Goal: Task Accomplishment & Management: Complete application form

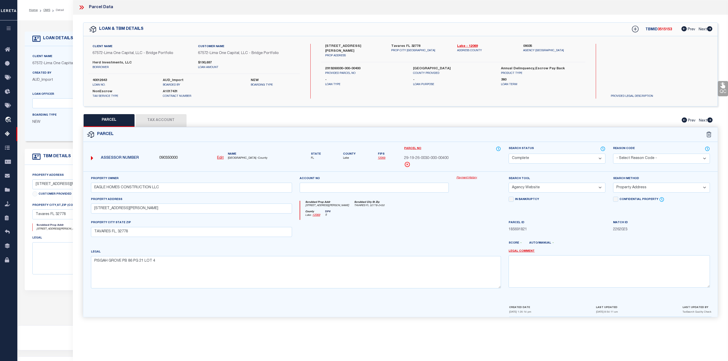
select select "200"
select select "CP"
select select "AGW"
select select "ADD"
select select "164236"
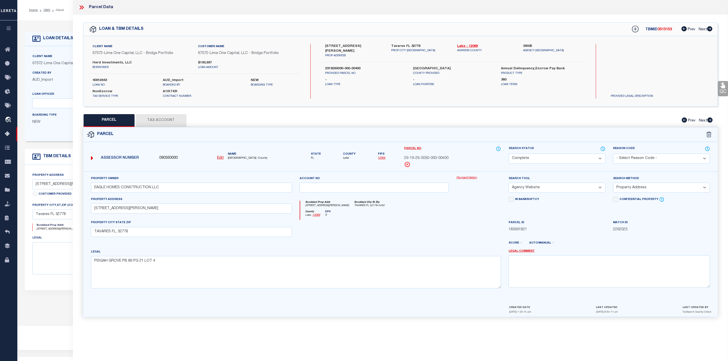
select select "26298"
select select "NonEscrow"
click at [82, 8] on icon at bounding box center [80, 7] width 2 height 4
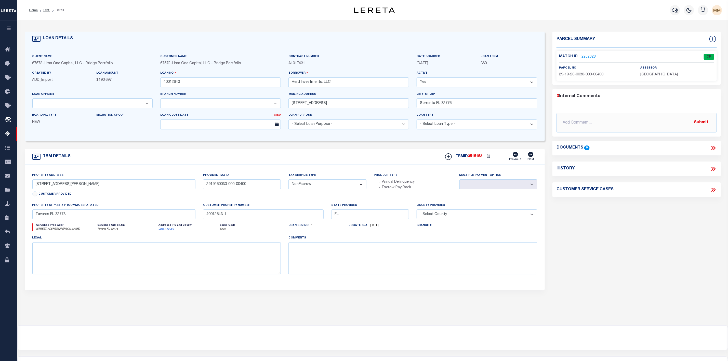
click at [43, 9] on li "OMS" at bounding box center [44, 10] width 12 height 5
click at [48, 9] on link "OMS" at bounding box center [46, 10] width 7 height 3
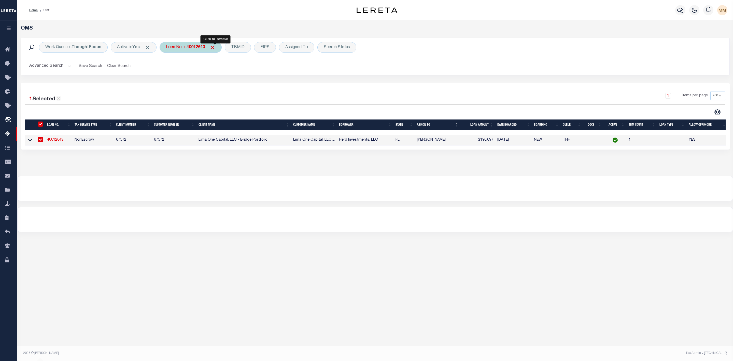
click at [215, 48] on span "Click to Remove" at bounding box center [212, 47] width 5 height 5
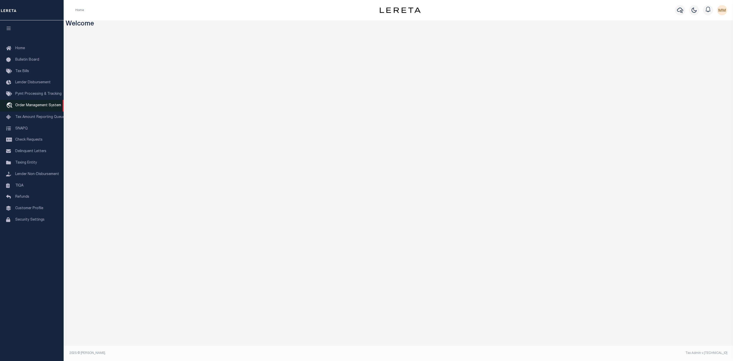
click at [37, 106] on span "Order Management System" at bounding box center [38, 106] width 46 height 4
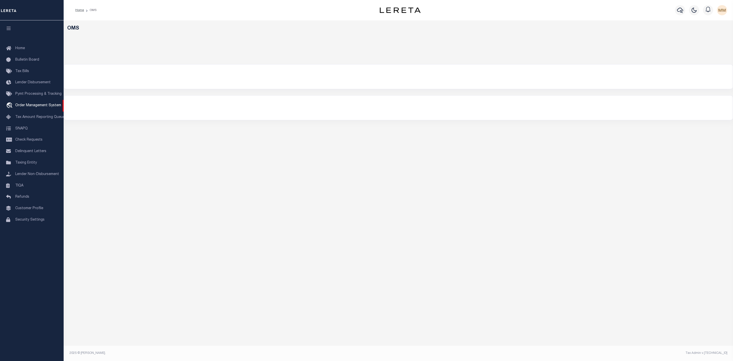
select select "200"
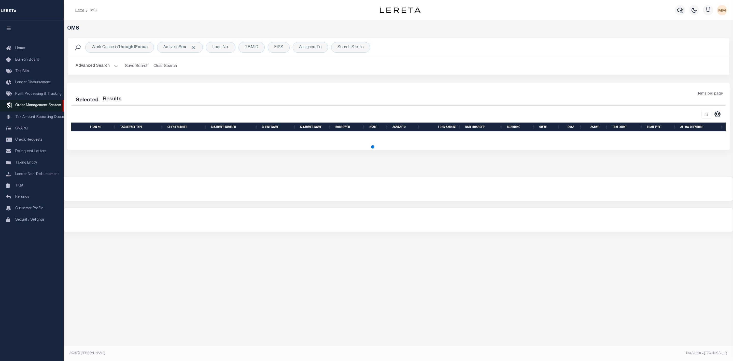
select select "200"
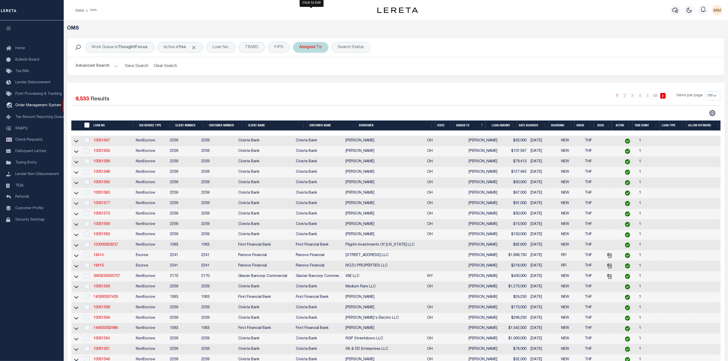
click at [310, 48] on div "Assigned To" at bounding box center [310, 47] width 35 height 11
click at [312, 73] on select "--Unassigned-- Abdul Muzain Agustin Fernandez Ahmad Darwish Alberto Estrada All…" at bounding box center [336, 72] width 75 height 10
drag, startPoint x: 452, startPoint y: 73, endPoint x: 427, endPoint y: 70, distance: 25.3
click at [452, 73] on div "Advanced Search Save Search Clear Search tblSearchTopScreen_dynamictable_____De…" at bounding box center [395, 66] width 656 height 18
click at [358, 50] on div "Search Status" at bounding box center [350, 47] width 39 height 11
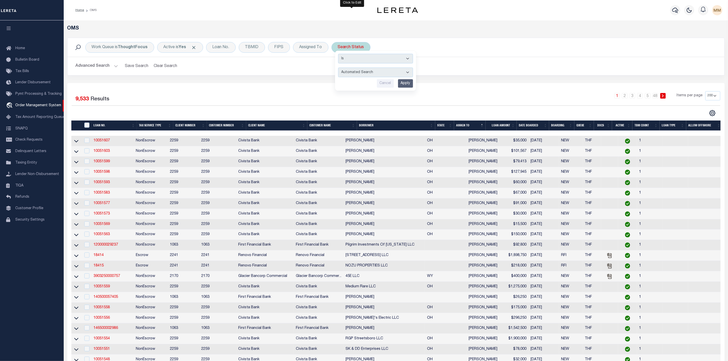
click at [354, 74] on select "Automated Search Bad Parcel Complete Duplicate Parcel High Dollar Reporting In …" at bounding box center [375, 72] width 75 height 10
select select "IP"
click at [339, 68] on select "Automated Search Bad Parcel Complete Duplicate Parcel High Dollar Reporting In …" at bounding box center [375, 72] width 75 height 10
click at [407, 84] on input "Apply" at bounding box center [405, 83] width 15 height 8
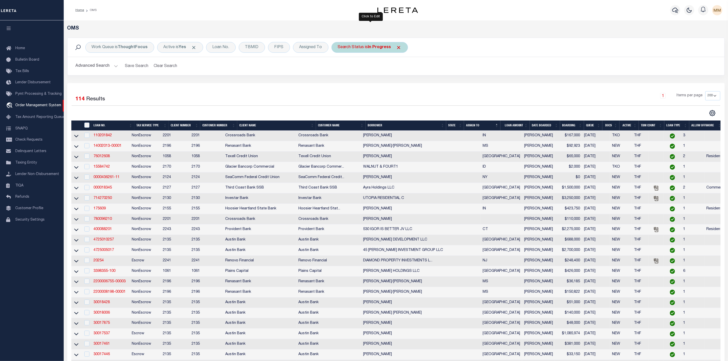
click at [371, 49] on b "In Progress" at bounding box center [379, 47] width 23 height 4
click at [364, 74] on select "Automated Search Bad Parcel Complete Duplicate Parcel High Dollar Reporting In …" at bounding box center [375, 72] width 75 height 10
select select "RD"
click at [339, 68] on select "Automated Search Bad Parcel Complete Duplicate Parcel High Dollar Reporting In …" at bounding box center [375, 72] width 75 height 10
click at [410, 86] on input "Apply" at bounding box center [405, 83] width 15 height 8
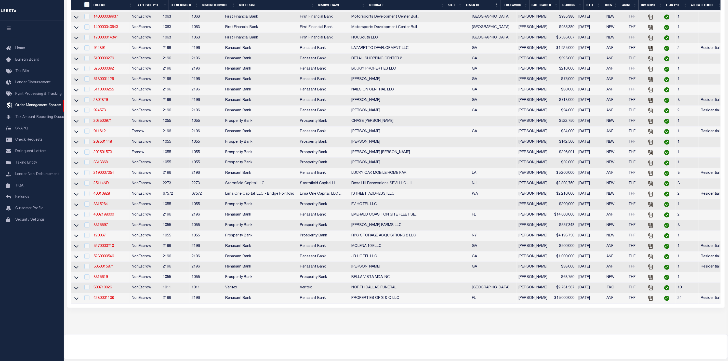
scroll to position [1753, 0]
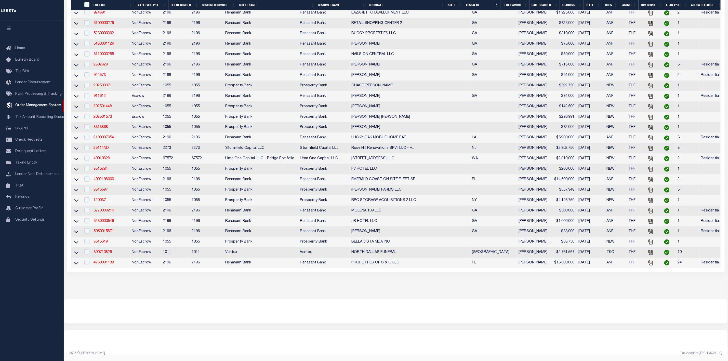
click at [73, 260] on td at bounding box center [76, 263] width 10 height 10
checkbox input "true"
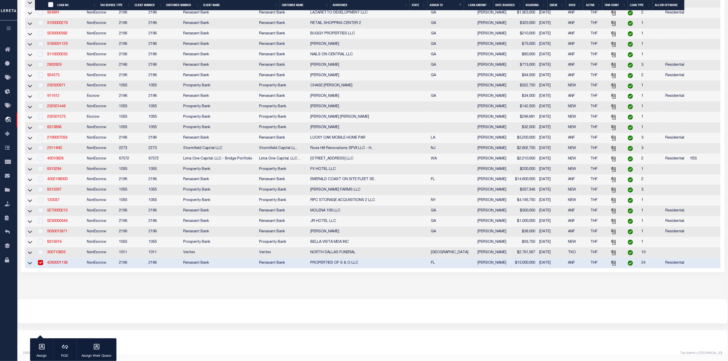
scroll to position [1749, 0]
click at [29, 264] on icon at bounding box center [30, 262] width 4 height 5
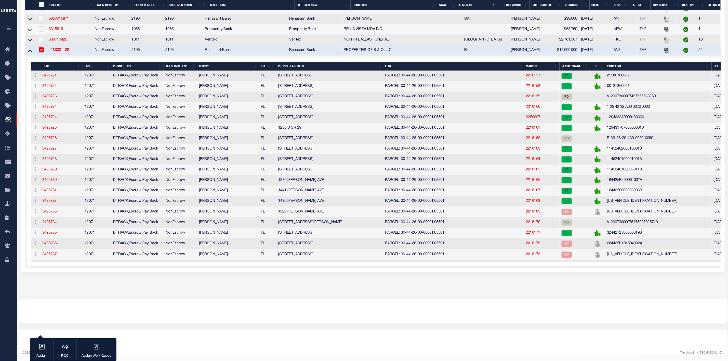
scroll to position [1813, 0]
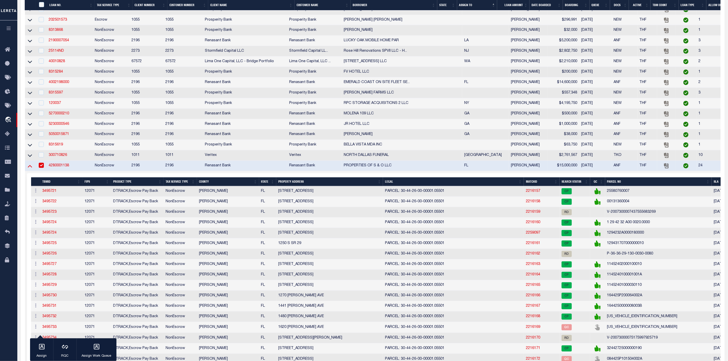
click at [31, 169] on icon at bounding box center [30, 165] width 4 height 5
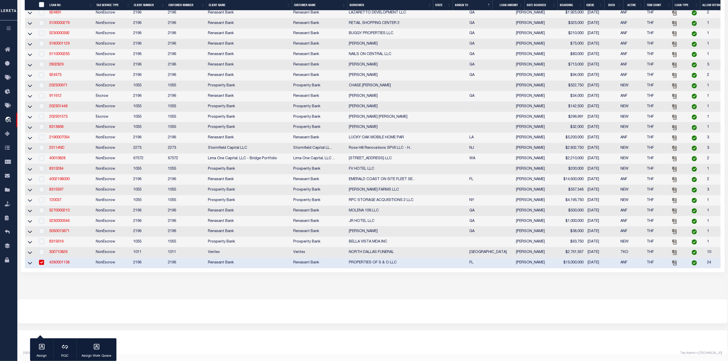
scroll to position [1743, 0]
click at [32, 255] on icon at bounding box center [30, 252] width 4 height 5
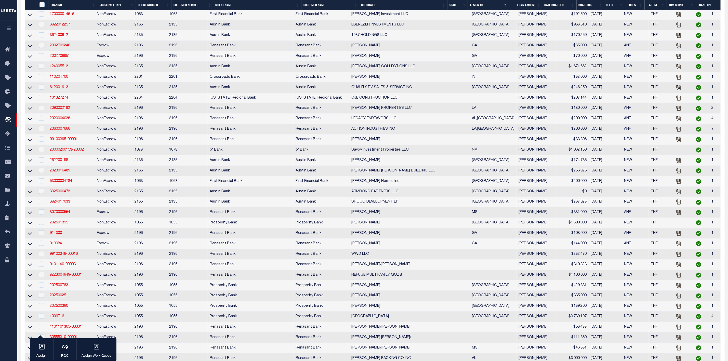
scroll to position [0, 0]
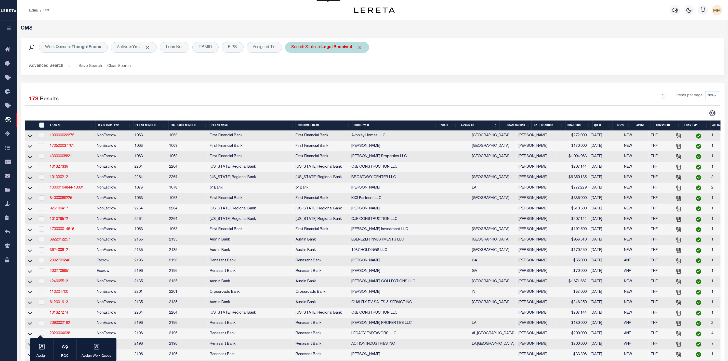
click at [317, 46] on div "Search Status is Legal Received" at bounding box center [327, 47] width 84 height 11
click at [314, 76] on select "Automated Search Bad Parcel Complete Duplicate Parcel High Dollar Reporting In …" at bounding box center [329, 72] width 75 height 10
select select "IP"
click at [293, 68] on select "Automated Search Bad Parcel Complete Duplicate Parcel High Dollar Reporting In …" at bounding box center [329, 72] width 75 height 10
click at [362, 83] on input "Apply" at bounding box center [358, 83] width 15 height 8
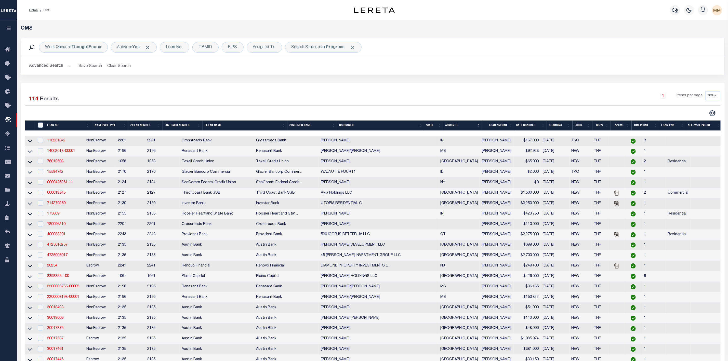
click at [55, 142] on link "110201842" at bounding box center [56, 141] width 18 height 4
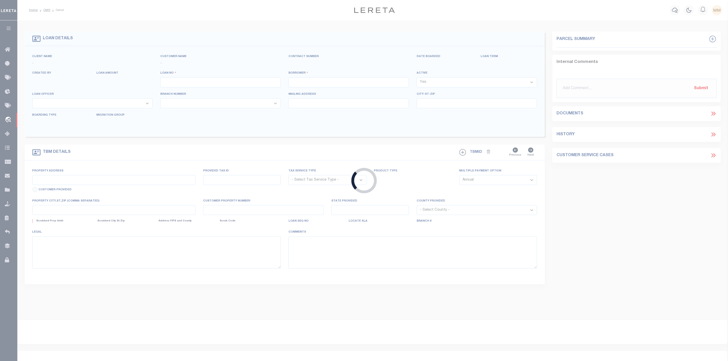
type input "110201842"
type input "Matthew Jacoby"
select select
select select "10"
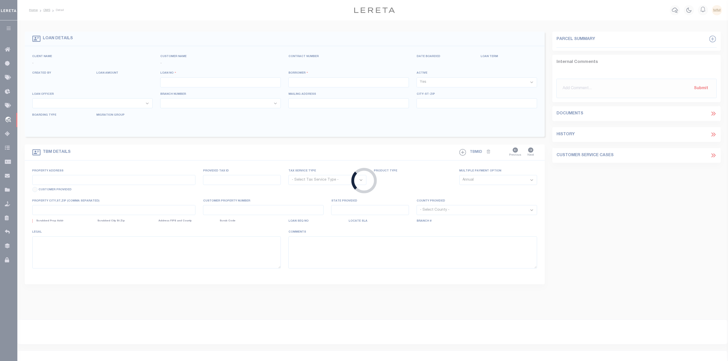
select select "NonEscrow"
type input "550 N Miami St"
type input "85-14-11-103-001000-009 &"
select select
type input "Wabash, IN46992"
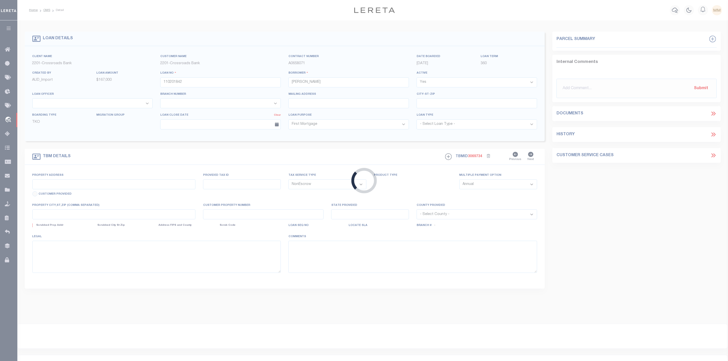
type input "IN"
select select
type textarea "see attached legal description"
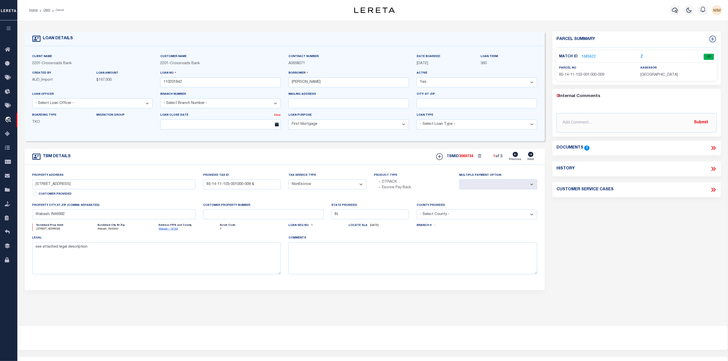
click at [586, 57] on link "1685622" at bounding box center [588, 56] width 14 height 5
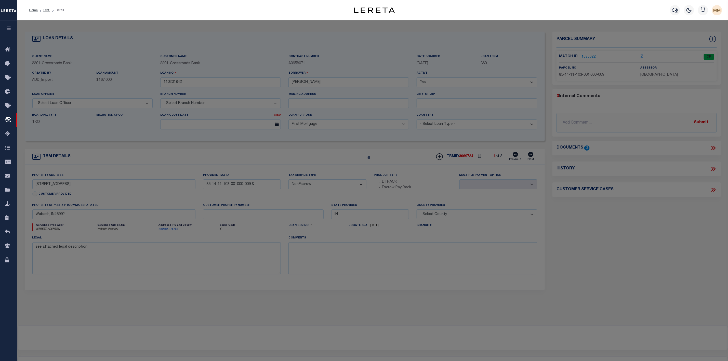
checkbox input "false"
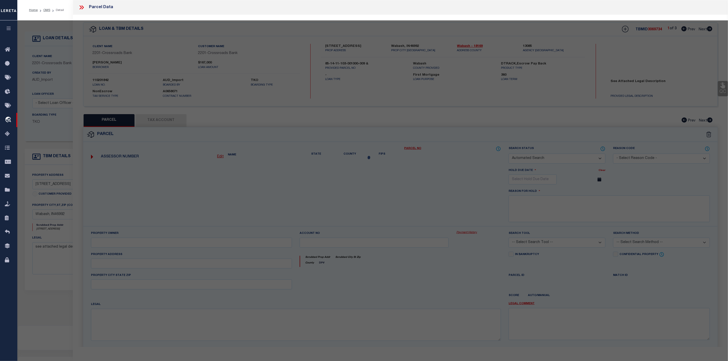
select select "CP"
type input "Jacoby Matthew D & Laura C"
type input "550 N MIAMI ST"
type input "Wabash, IN 46992"
type textarea "PT NW1/4 & PT NW1/4 15' STRIP 11-27-6 1.78AC"
